Goal: Task Accomplishment & Management: Complete application form

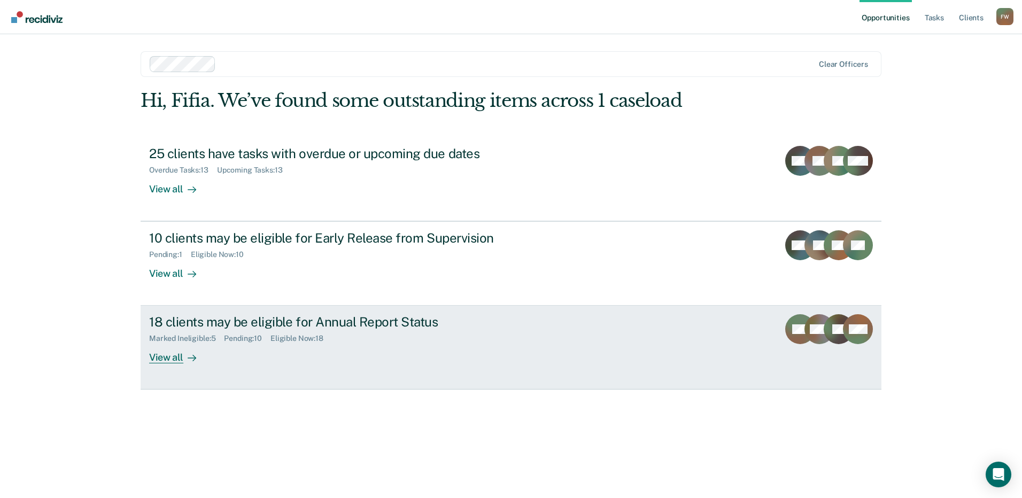
click at [307, 370] on link "18 clients may be eligible for Annual Report Status Marked Ineligible : 5 Pendi…" at bounding box center [511, 348] width 741 height 84
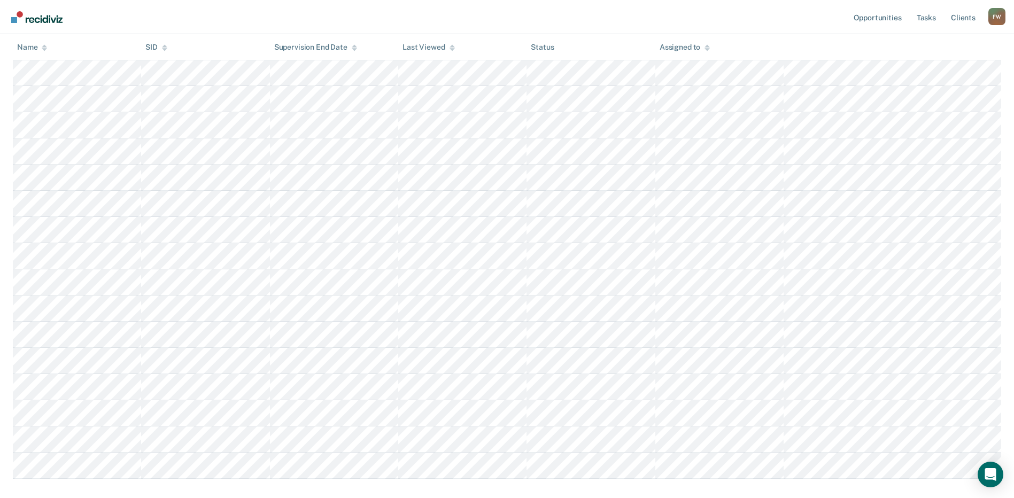
scroll to position [261, 0]
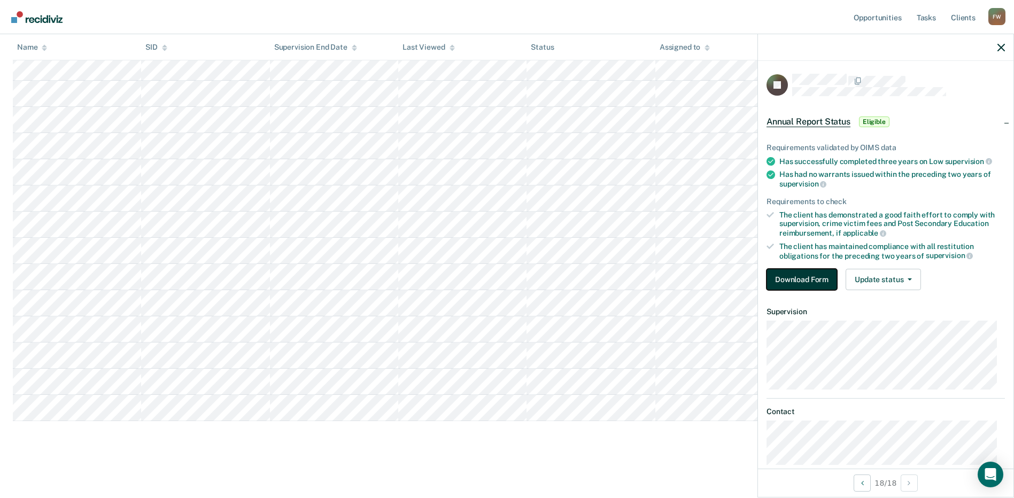
click at [788, 279] on button "Download Form" at bounding box center [802, 279] width 71 height 21
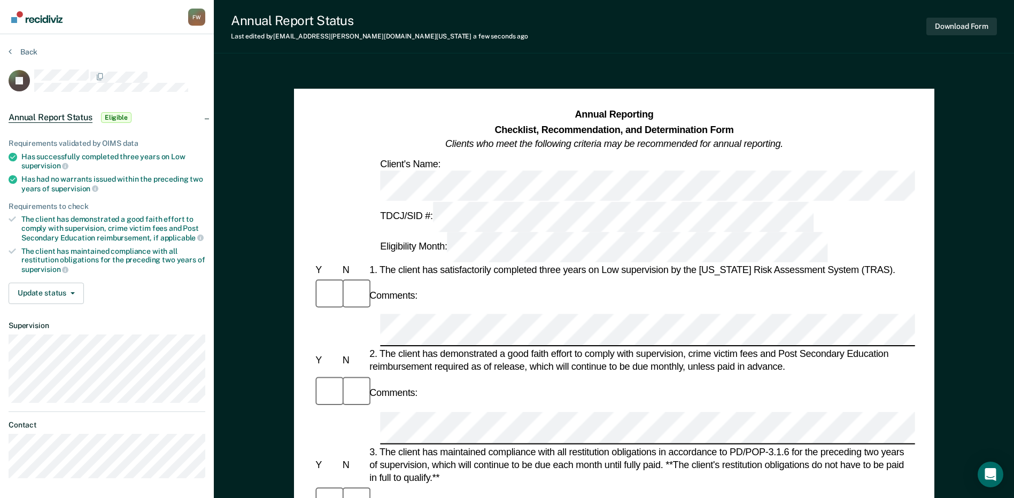
click at [623, 348] on div "2. The client has demonstrated a good faith effort to comply with supervision, …" at bounding box center [641, 361] width 548 height 26
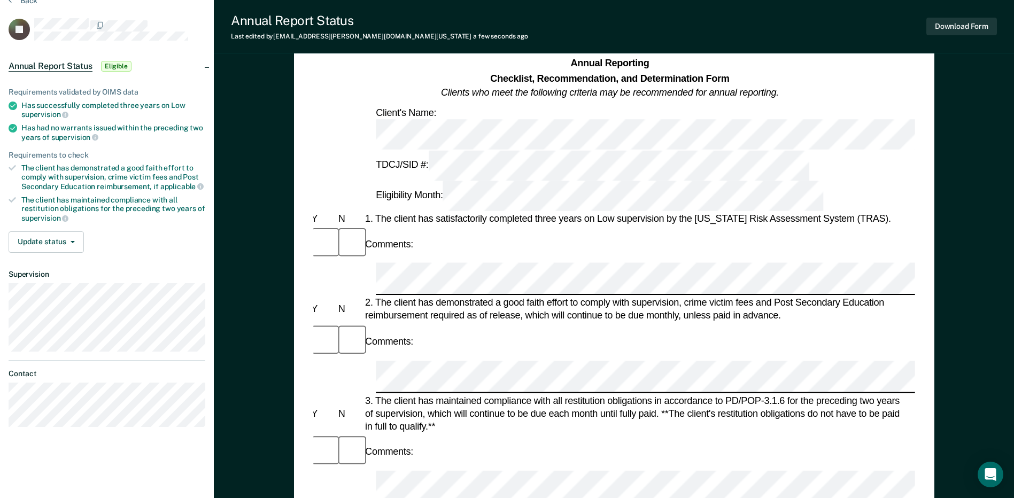
scroll to position [53, 0]
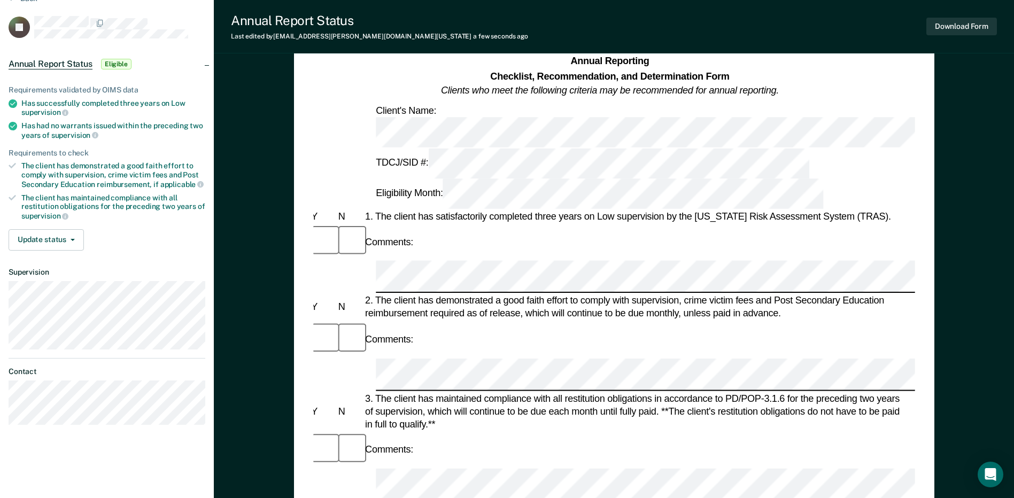
click at [509, 432] on div "Comments:" at bounding box center [609, 450] width 601 height 36
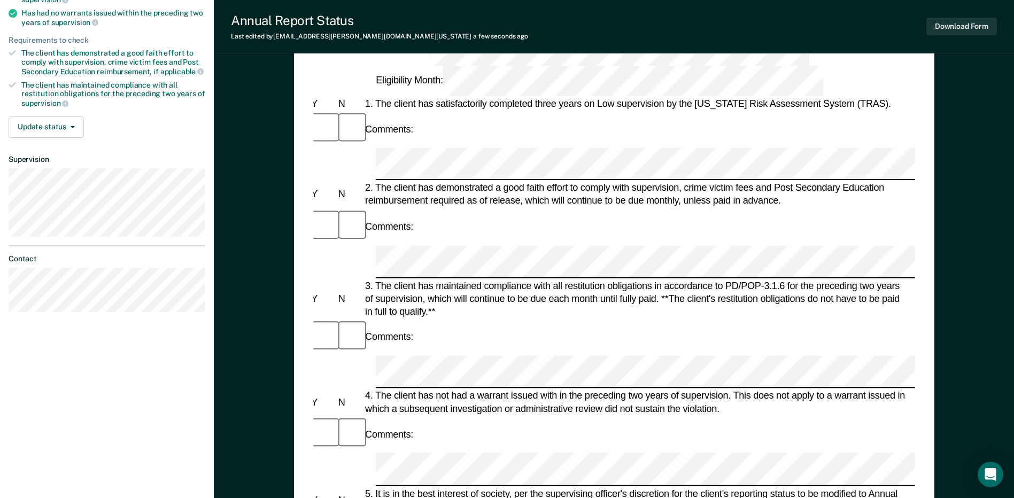
scroll to position [214, 0]
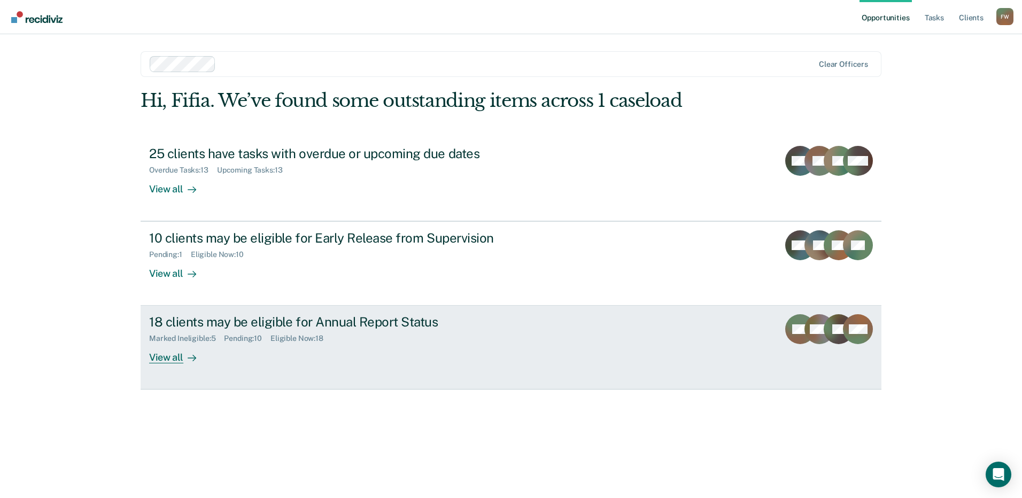
click at [337, 334] on div "Marked Ineligible : 5 Pending : 10 Eligible Now : 18" at bounding box center [336, 336] width 375 height 13
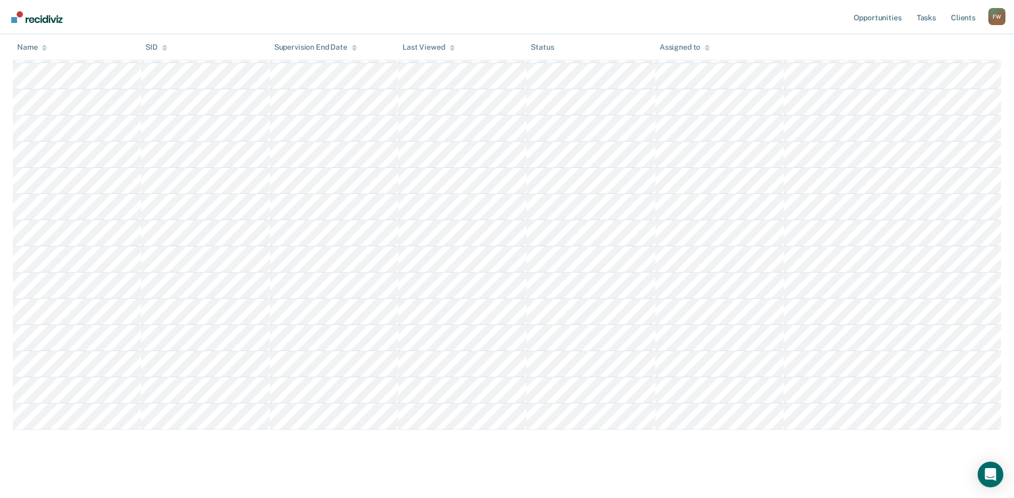
scroll to position [261, 0]
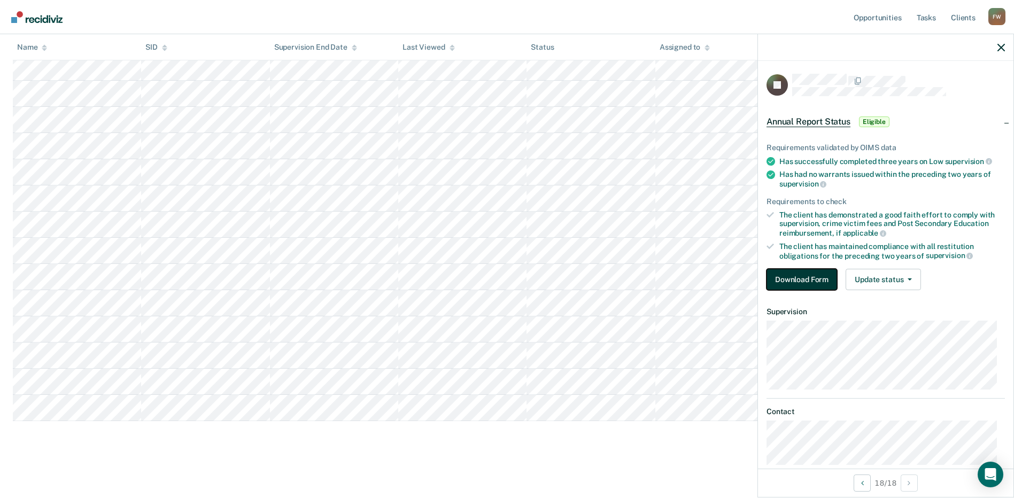
click at [805, 276] on button "Download Form" at bounding box center [802, 279] width 71 height 21
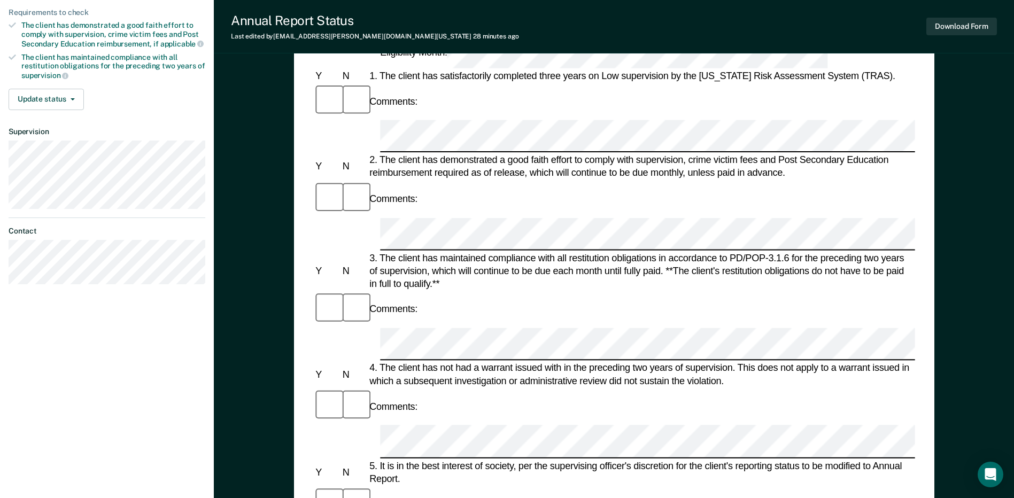
scroll to position [160, 0]
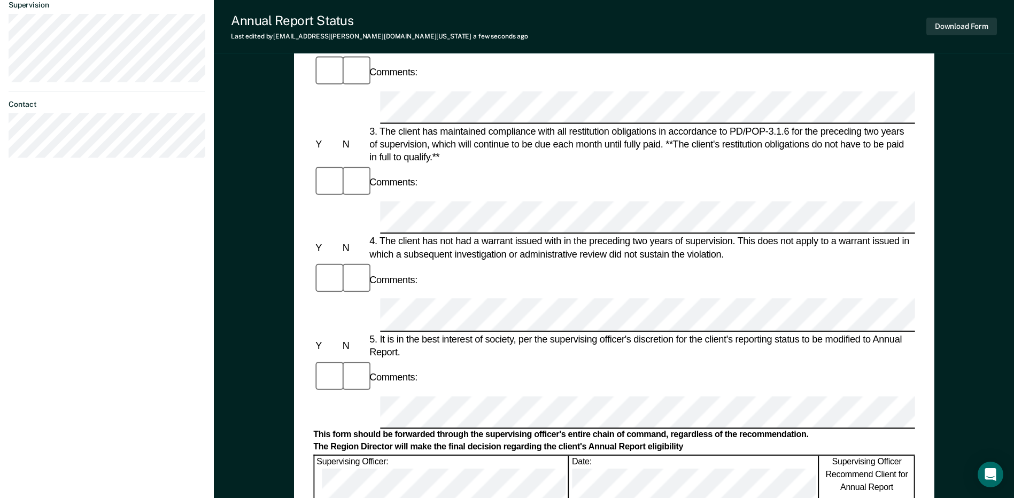
scroll to position [322, 0]
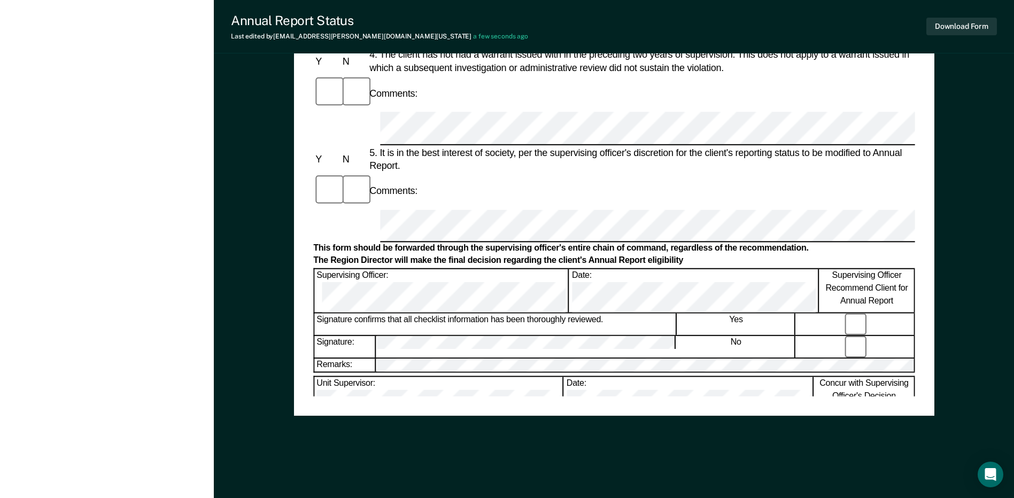
scroll to position [508, 0]
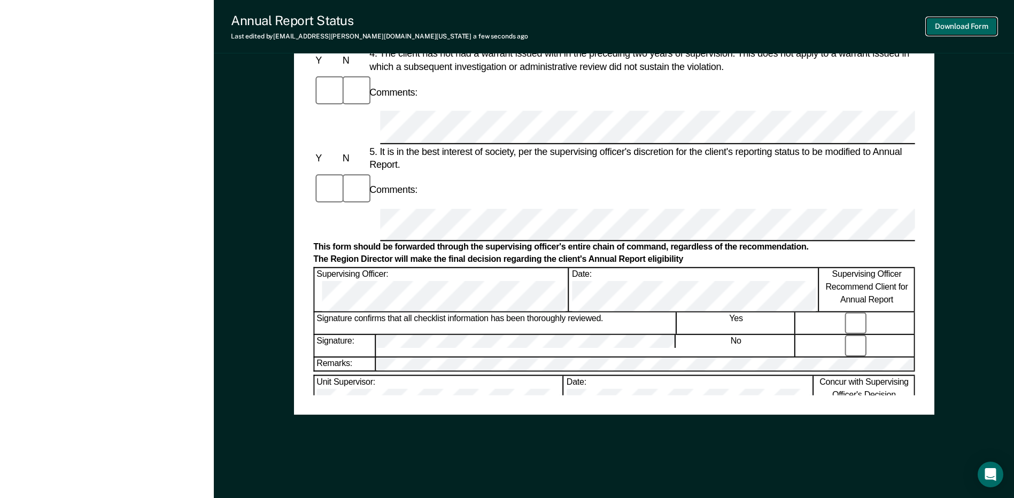
click at [976, 20] on button "Download Form" at bounding box center [961, 27] width 71 height 18
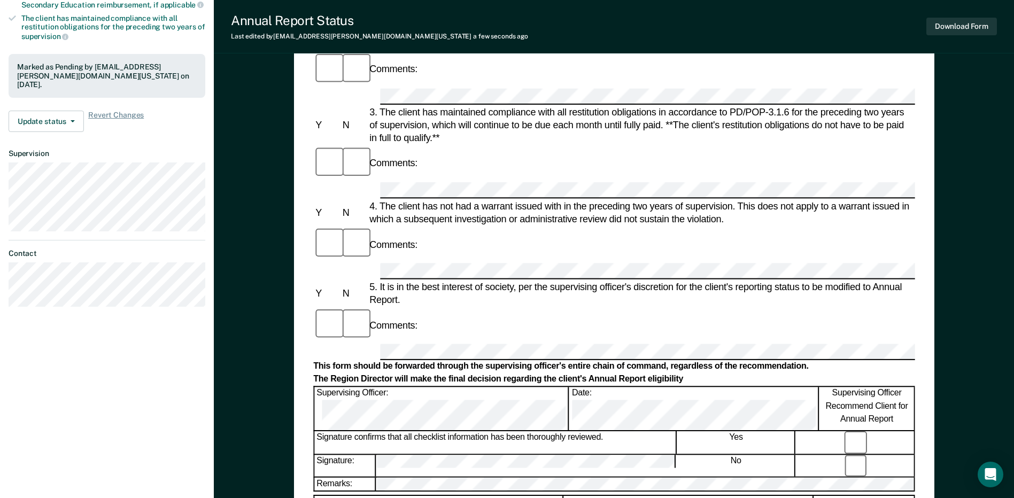
scroll to position [27, 0]
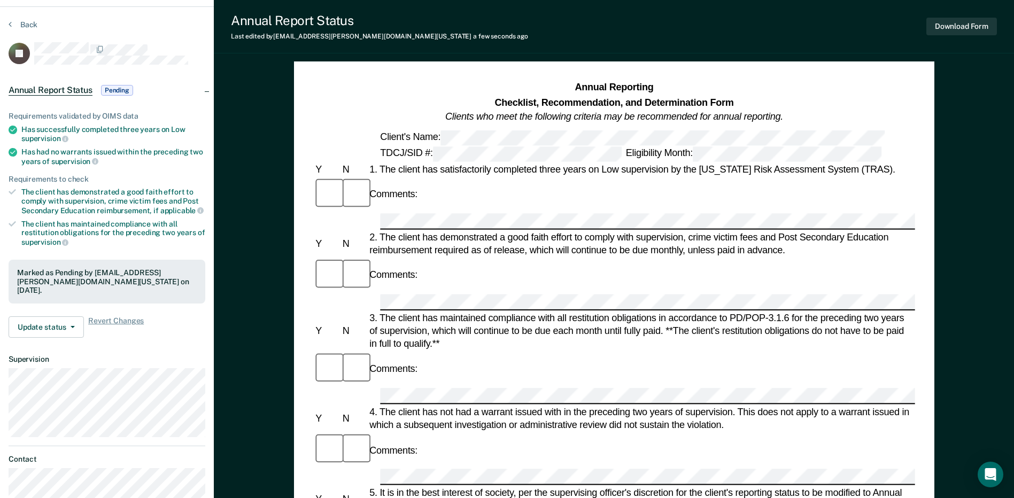
click at [63, 329] on div "Requirements validated by OIMS data Has successfully completed three years on L…" at bounding box center [107, 221] width 214 height 252
click at [64, 327] on button "Update status" at bounding box center [46, 326] width 75 height 21
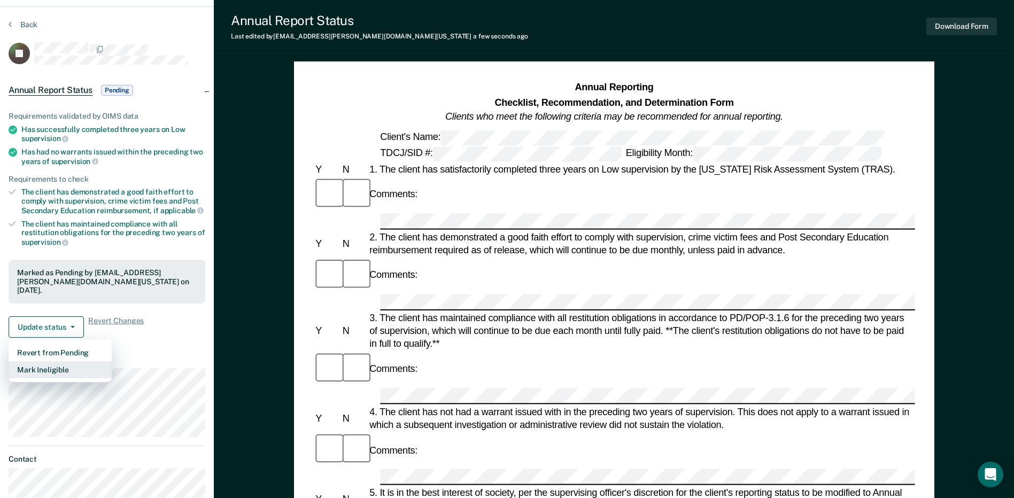
click at [64, 365] on button "Mark Ineligible" at bounding box center [60, 369] width 103 height 17
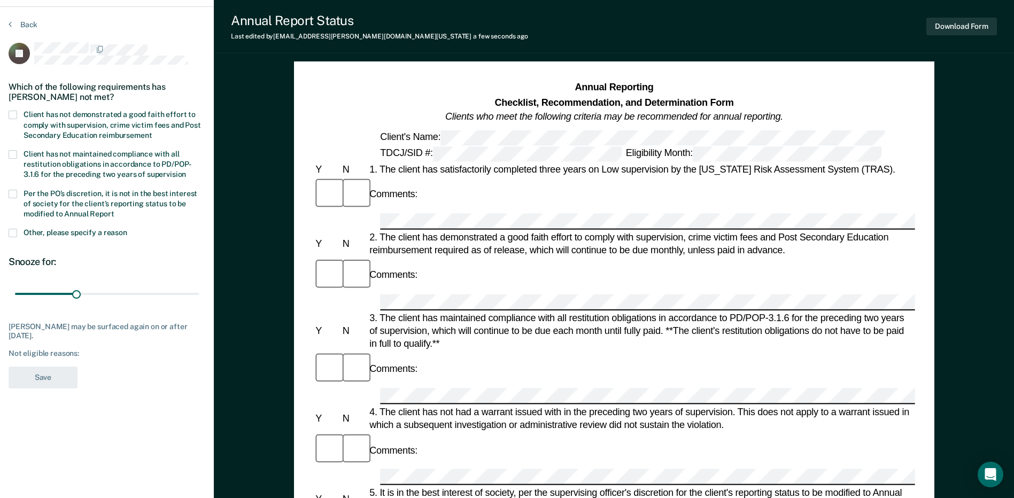
click at [86, 208] on span "Per the PO’s discretion, it is not in the best interest of society for the clie…" at bounding box center [111, 203] width 174 height 29
click at [114, 210] on input "Per the PO’s discretion, it is not in the best interest of society for the clie…" at bounding box center [114, 210] width 0 height 0
click at [97, 123] on span "Client has not demonstrated a good faith effort to comply with supervision, cri…" at bounding box center [112, 124] width 177 height 29
click at [152, 132] on input "Client has not demonstrated a good faith effort to comply with supervision, cri…" at bounding box center [152, 132] width 0 height 0
click at [60, 378] on button "Save" at bounding box center [43, 378] width 69 height 22
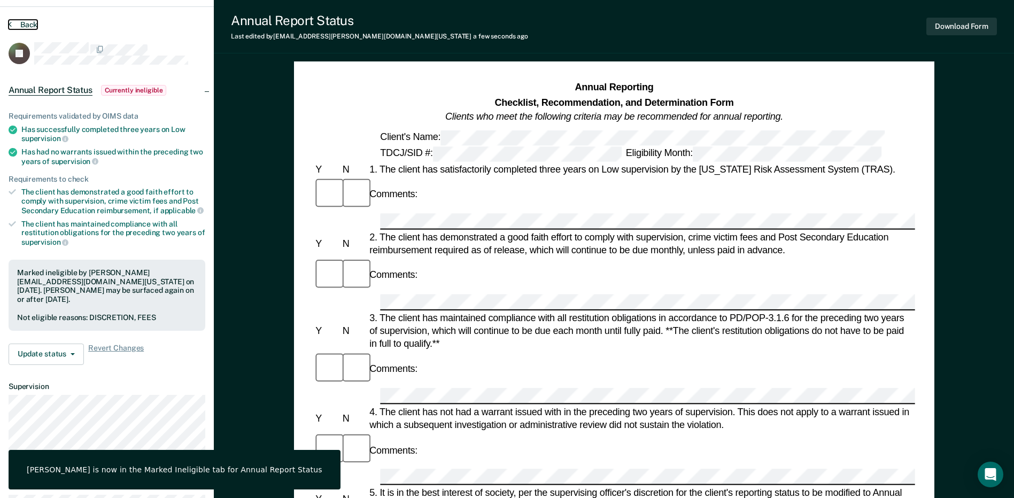
click at [19, 21] on button "Back" at bounding box center [23, 25] width 29 height 10
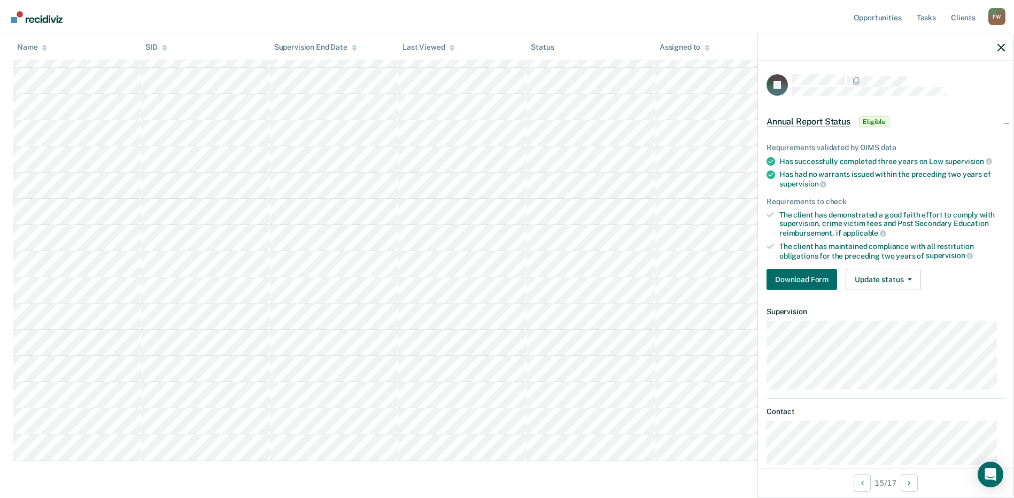
scroll to position [235, 0]
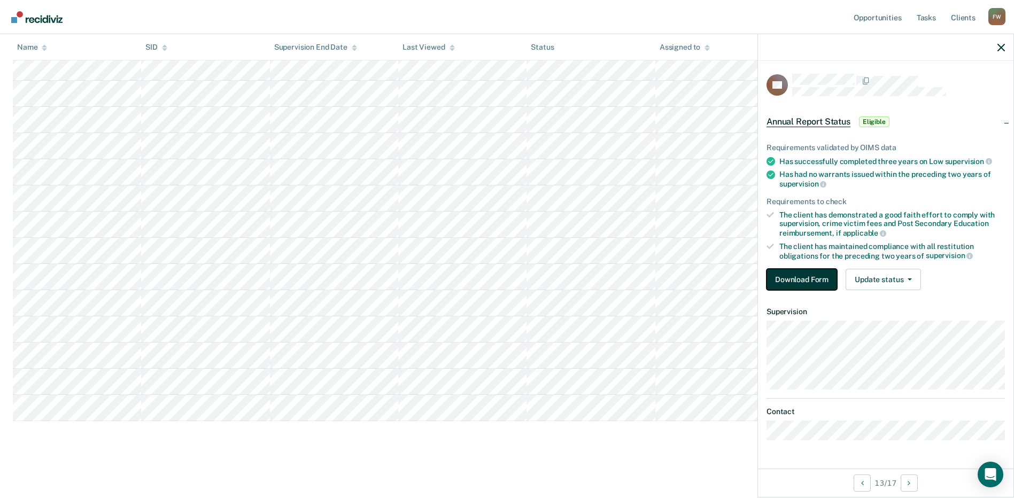
click at [812, 281] on button "Download Form" at bounding box center [802, 279] width 71 height 21
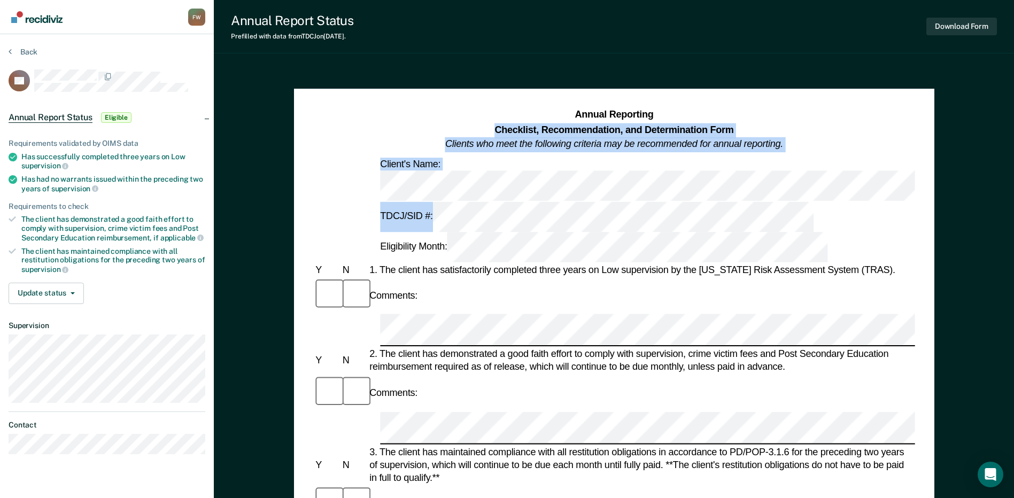
click at [460, 179] on div "Annual Reporting Checklist, Recommendation, and Determination Form Clients who …" at bounding box center [613, 185] width 601 height 154
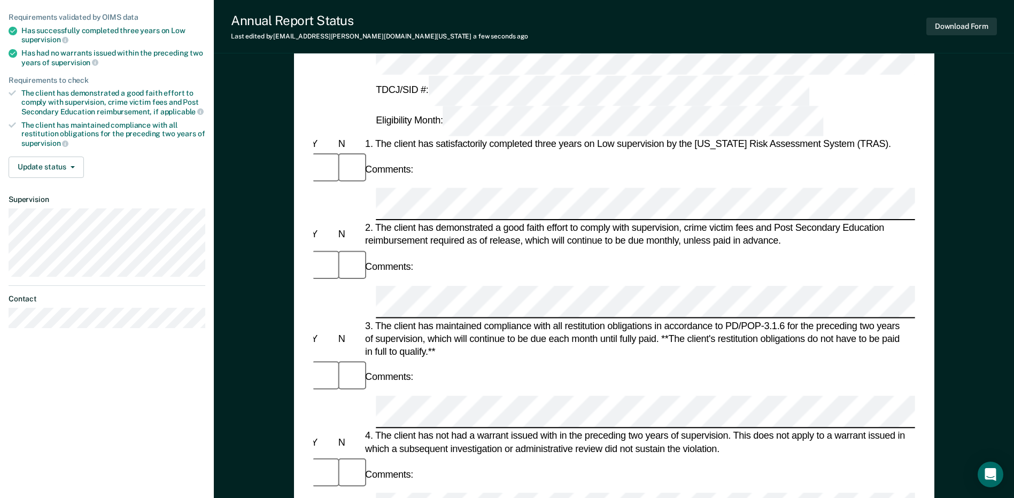
scroll to position [214, 0]
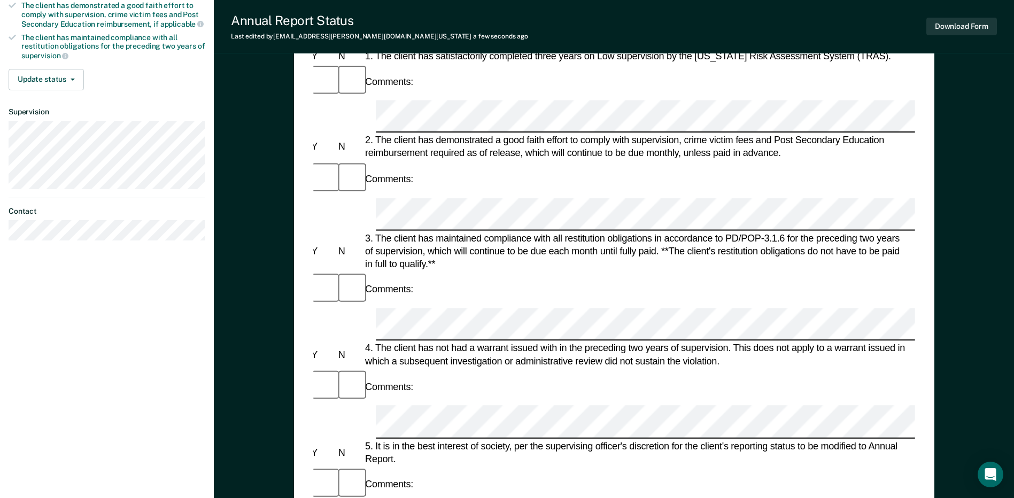
click at [456, 467] on div "Comments:" at bounding box center [609, 485] width 601 height 36
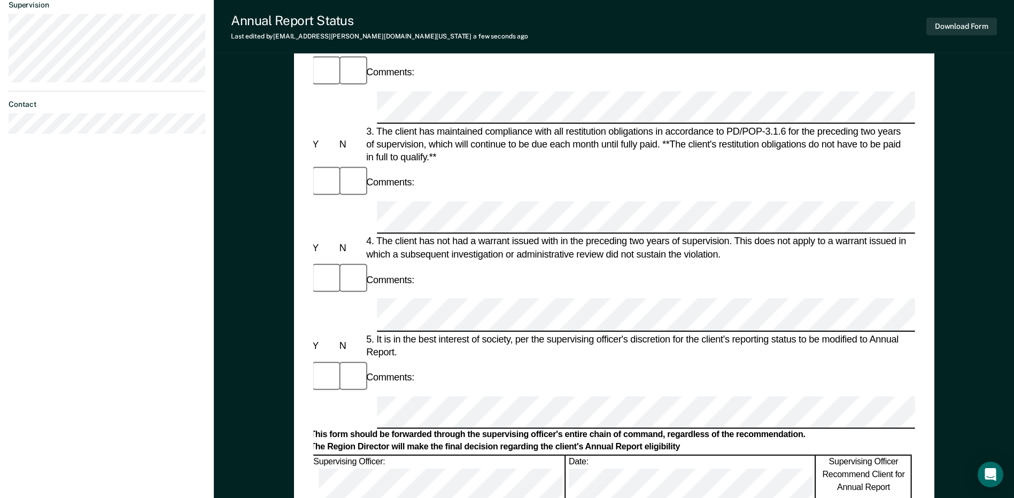
scroll to position [322, 0]
click at [948, 34] on button "Download Form" at bounding box center [961, 27] width 71 height 18
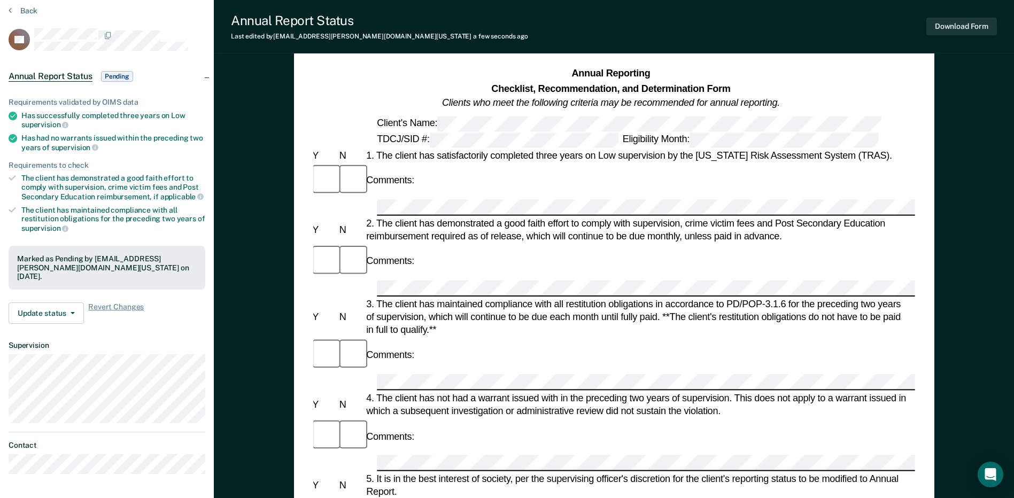
scroll to position [53, 0]
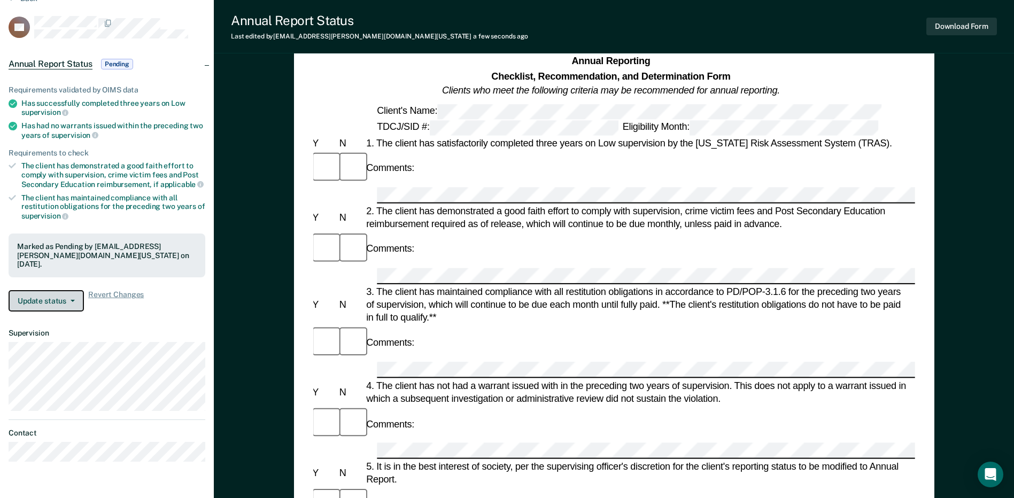
click at [48, 295] on button "Update status" at bounding box center [46, 300] width 75 height 21
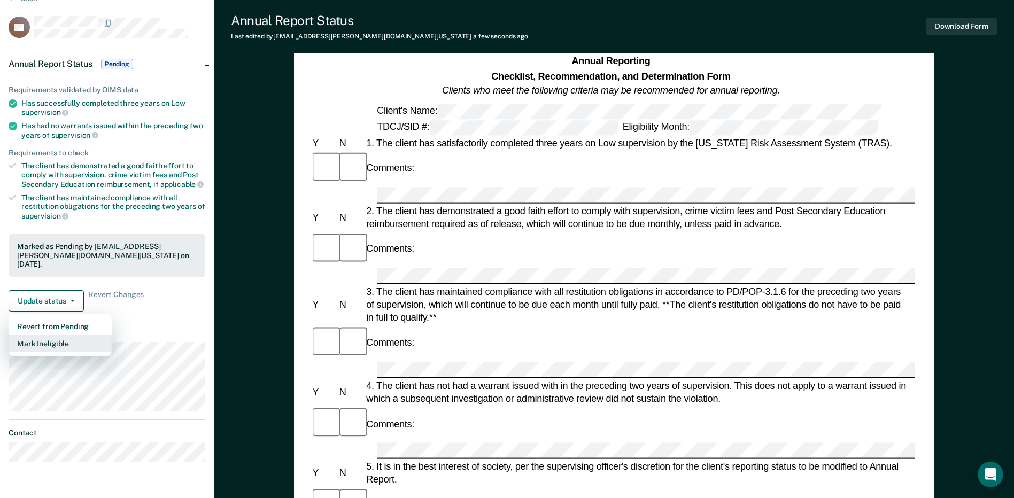
click at [47, 335] on button "Mark Ineligible" at bounding box center [60, 343] width 103 height 17
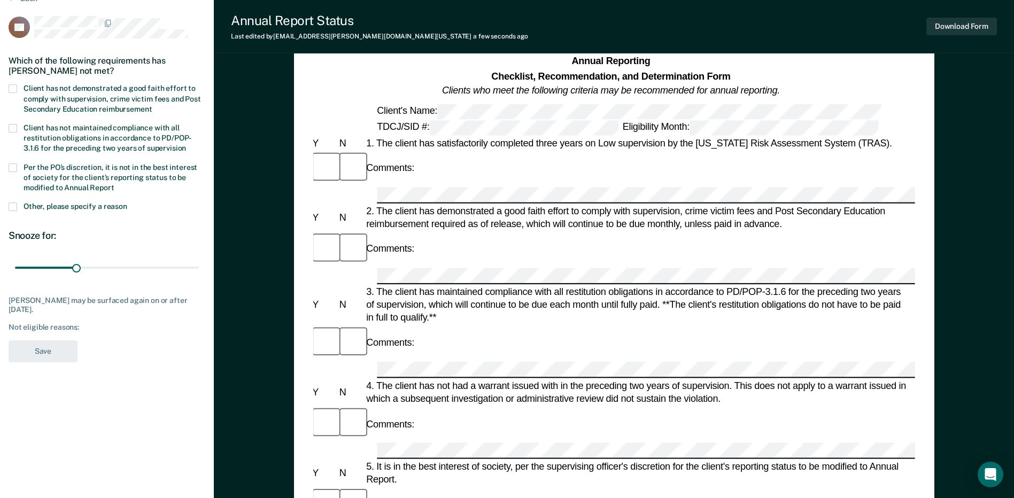
click at [49, 173] on span "Per the PO’s discretion, it is not in the best interest of society for the clie…" at bounding box center [111, 177] width 174 height 29
click at [114, 184] on input "Per the PO’s discretion, it is not in the best interest of society for the clie…" at bounding box center [114, 184] width 0 height 0
click at [45, 92] on label "Client has not demonstrated a good faith effort to comply with supervision, cri…" at bounding box center [107, 99] width 197 height 31
click at [152, 105] on input "Client has not demonstrated a good faith effort to comply with supervision, cri…" at bounding box center [152, 105] width 0 height 0
click at [48, 352] on button "Save" at bounding box center [43, 352] width 69 height 22
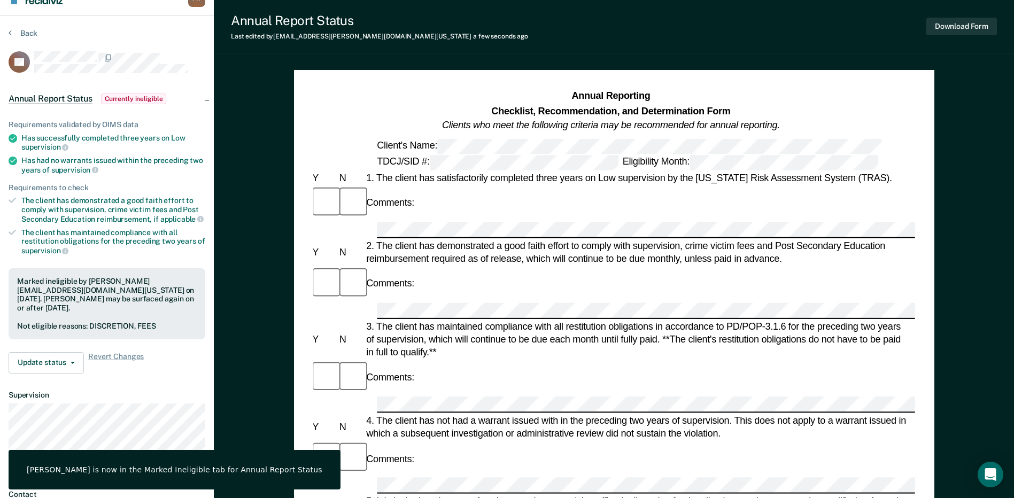
scroll to position [0, 0]
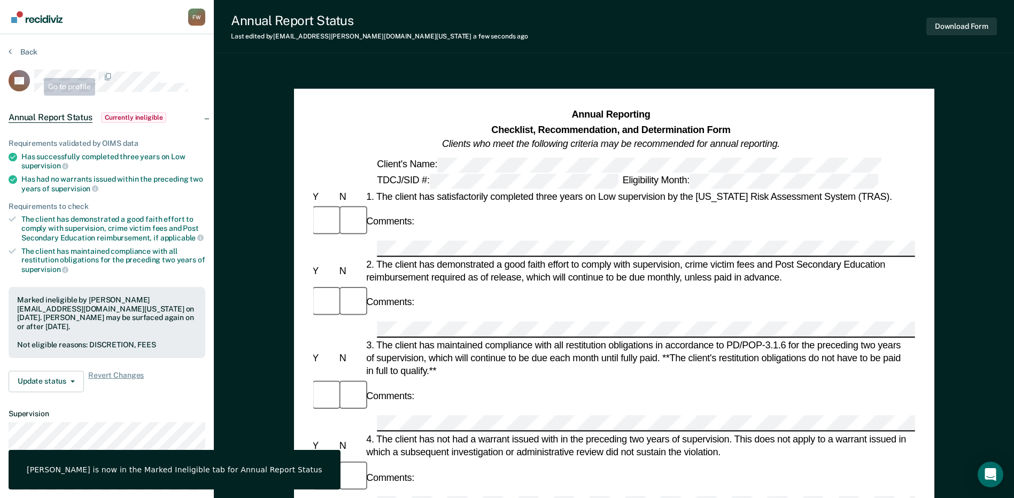
click at [32, 43] on section "Back DS Annual Report Status Currently ineligible Requirements validated by OIM…" at bounding box center [107, 298] width 214 height 529
click at [26, 53] on button "Back" at bounding box center [23, 52] width 29 height 10
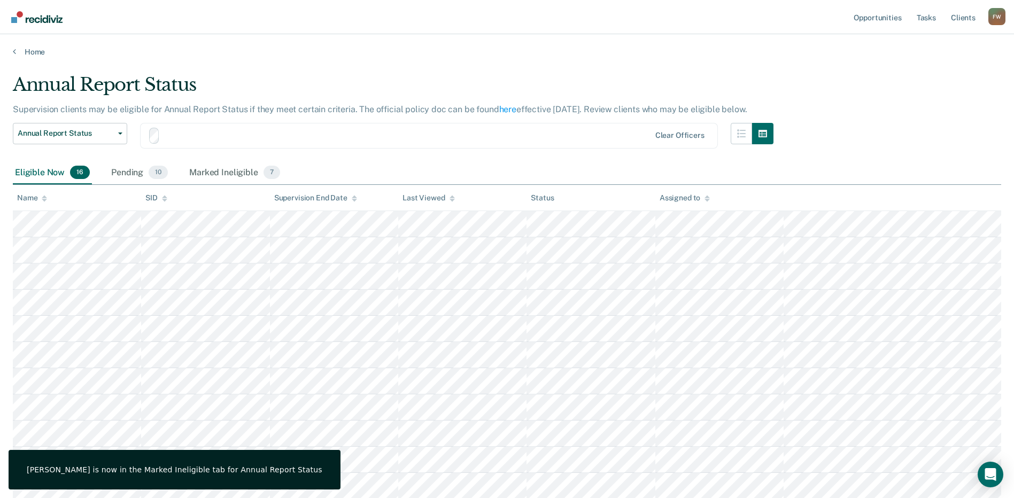
scroll to position [209, 0]
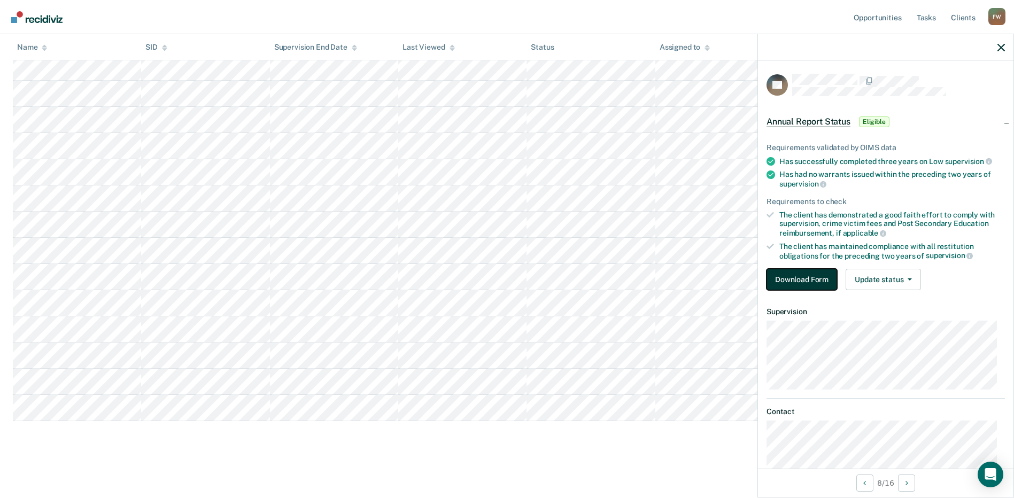
click at [792, 280] on button "Download Form" at bounding box center [802, 279] width 71 height 21
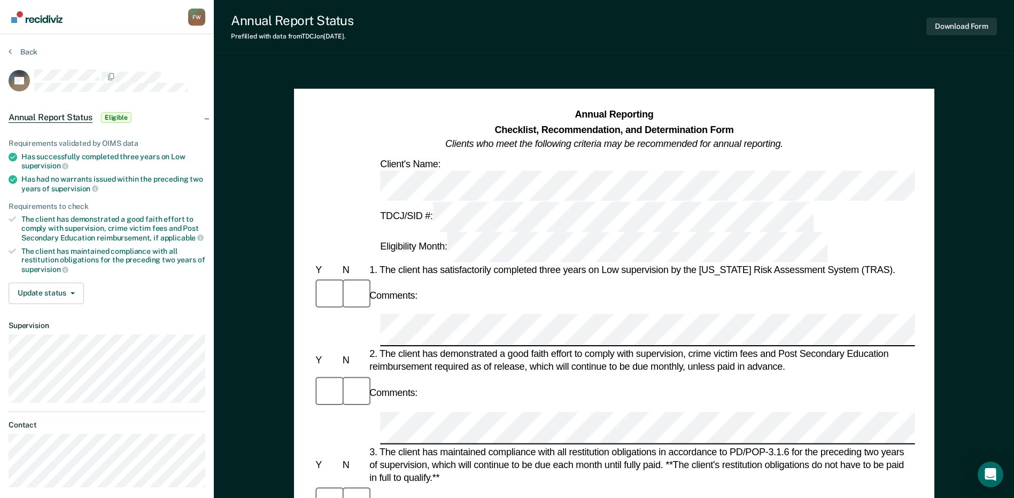
click at [477, 277] on div "Comments:" at bounding box center [613, 295] width 601 height 36
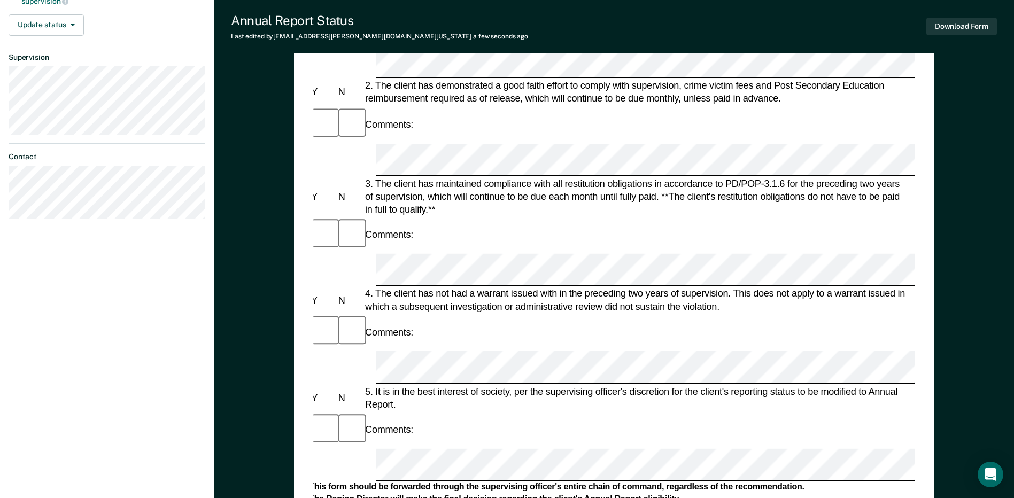
scroll to position [281, 0]
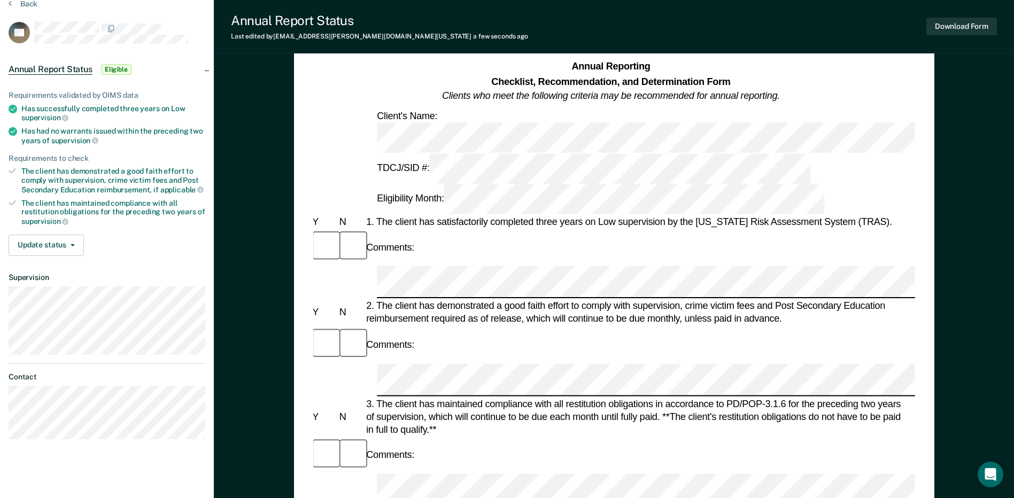
scroll to position [27, 0]
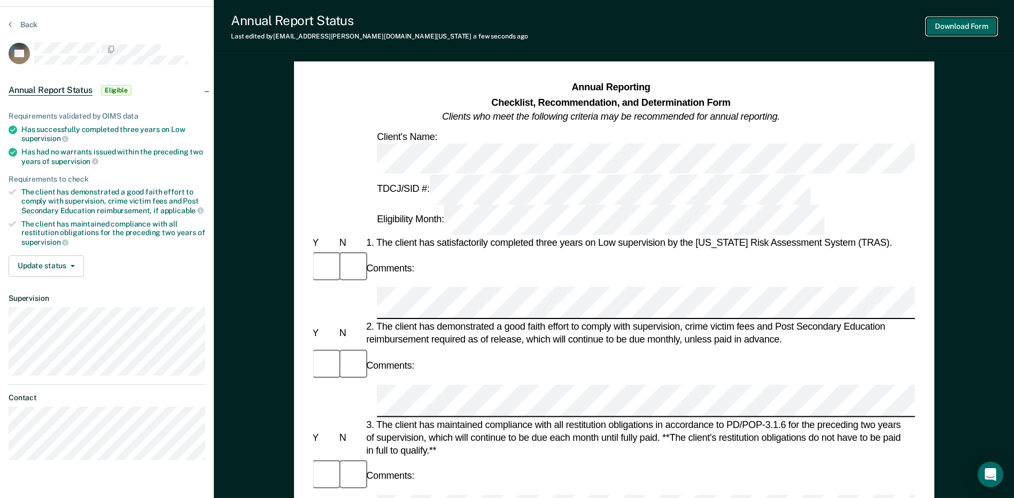
click at [941, 24] on button "Download Form" at bounding box center [961, 27] width 71 height 18
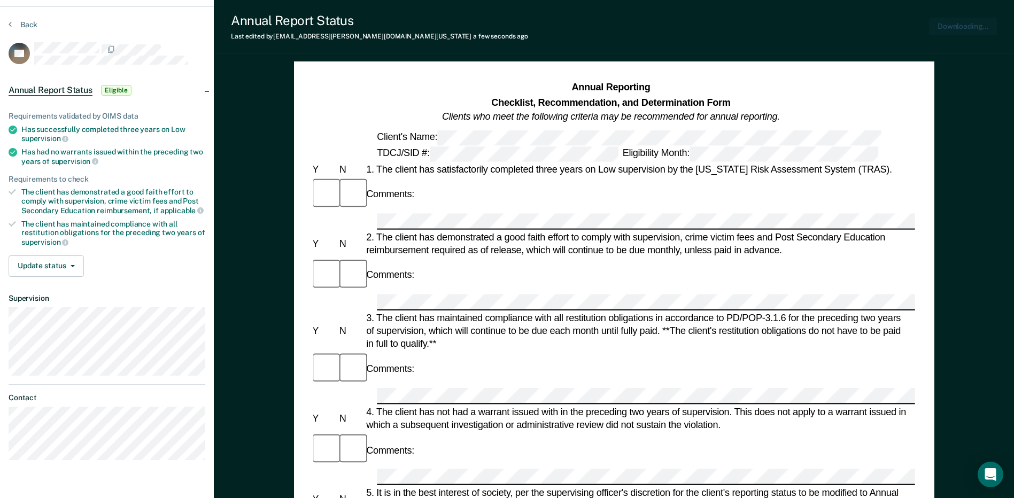
scroll to position [0, 0]
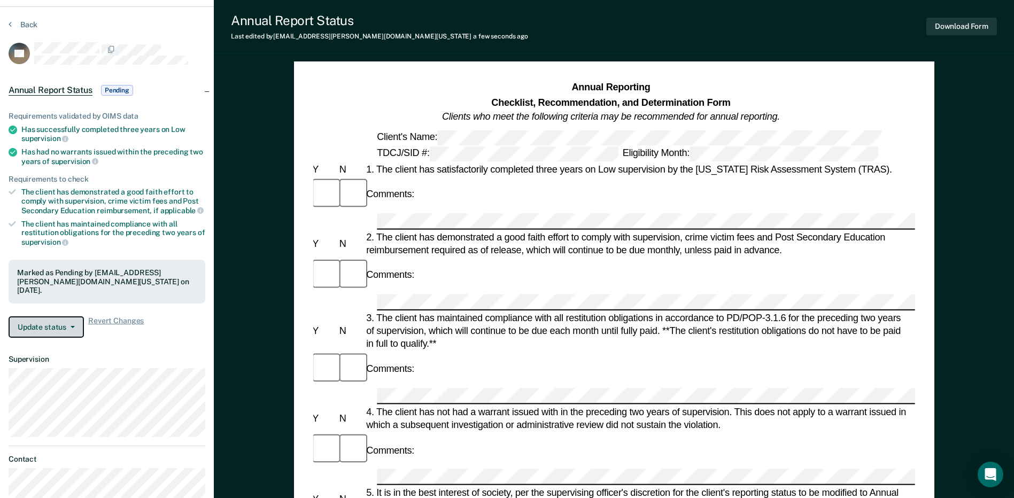
click at [60, 316] on button "Update status" at bounding box center [46, 326] width 75 height 21
click at [53, 316] on button "Update status" at bounding box center [46, 326] width 75 height 21
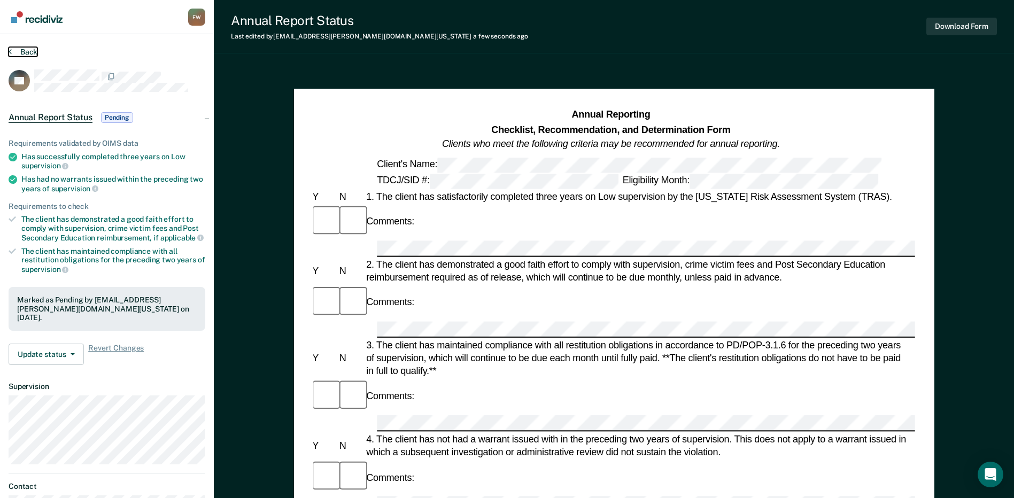
click at [25, 52] on button "Back" at bounding box center [23, 52] width 29 height 10
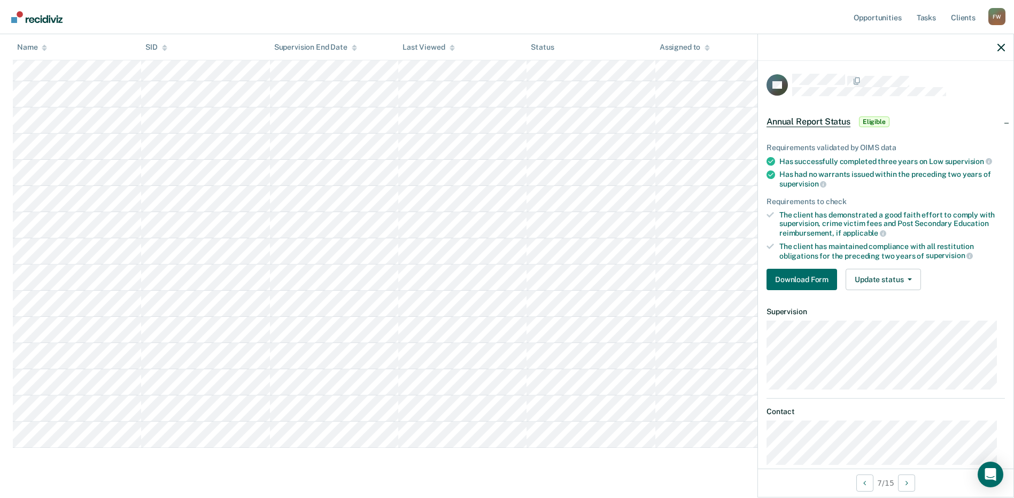
scroll to position [183, 0]
click at [805, 287] on button "Download Form" at bounding box center [802, 279] width 71 height 21
